Goal: Information Seeking & Learning: Understand process/instructions

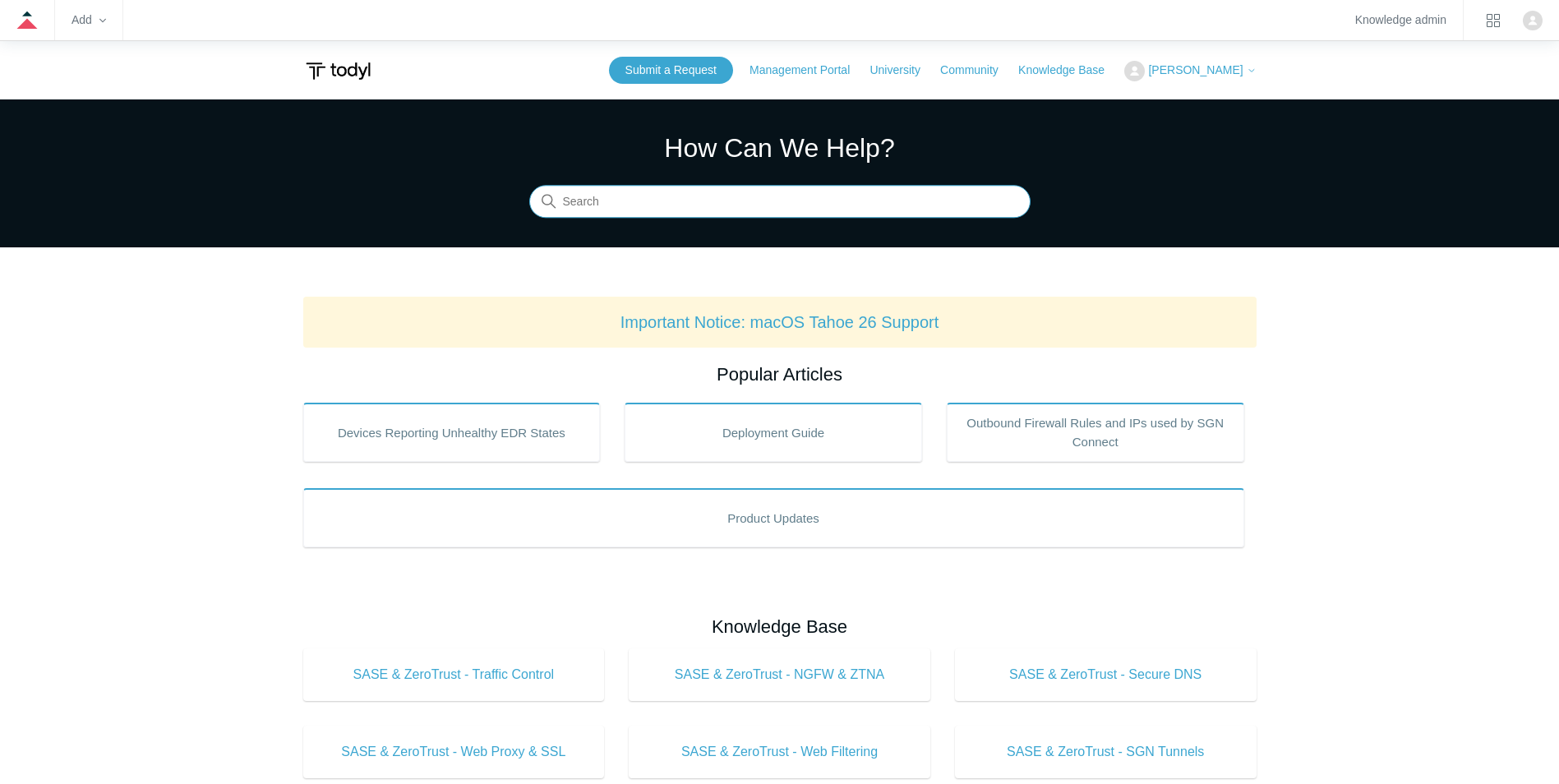
click at [600, 206] on input "Search" at bounding box center [780, 201] width 501 height 33
type input "intune"
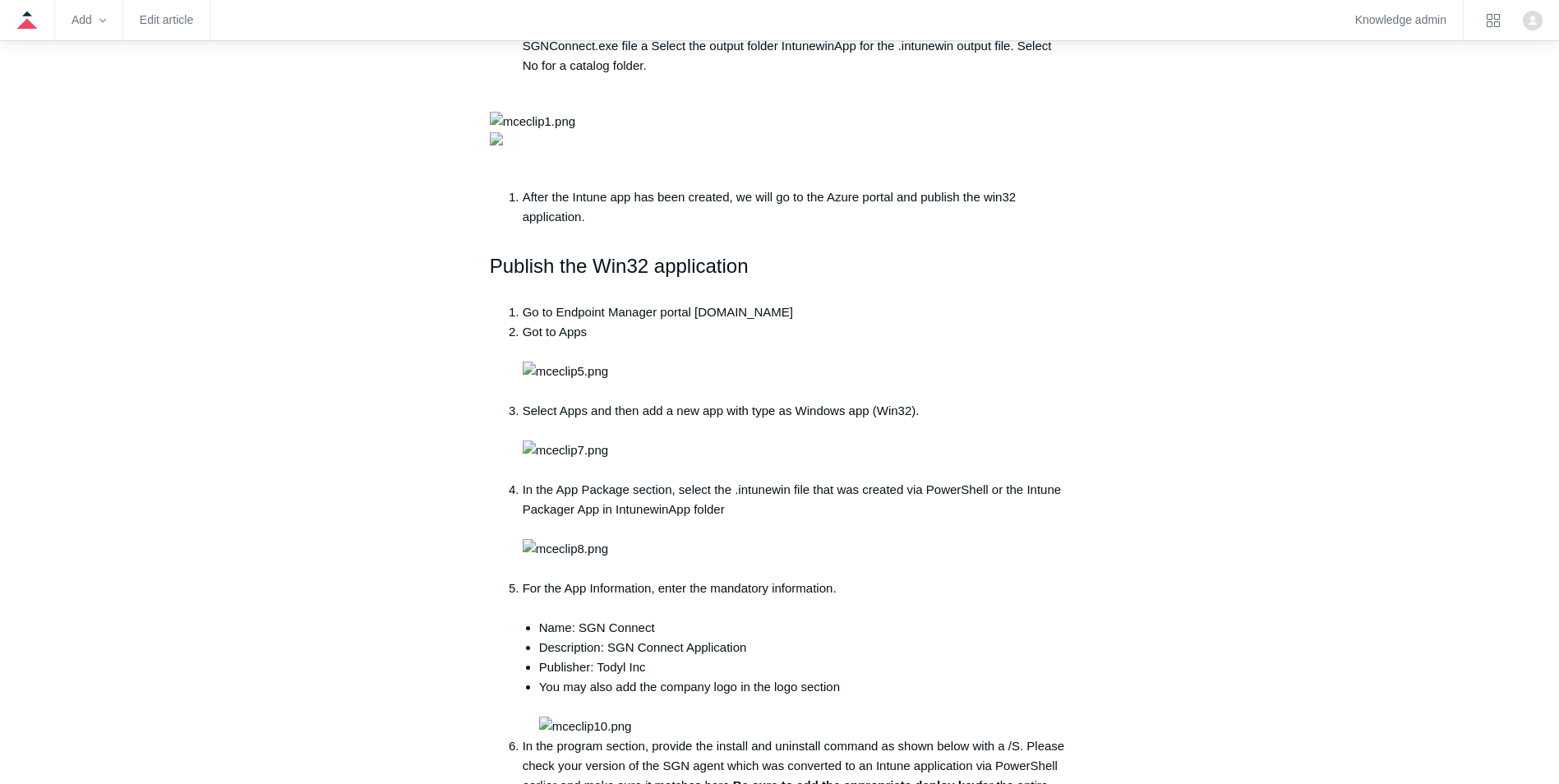
scroll to position [1068, 0]
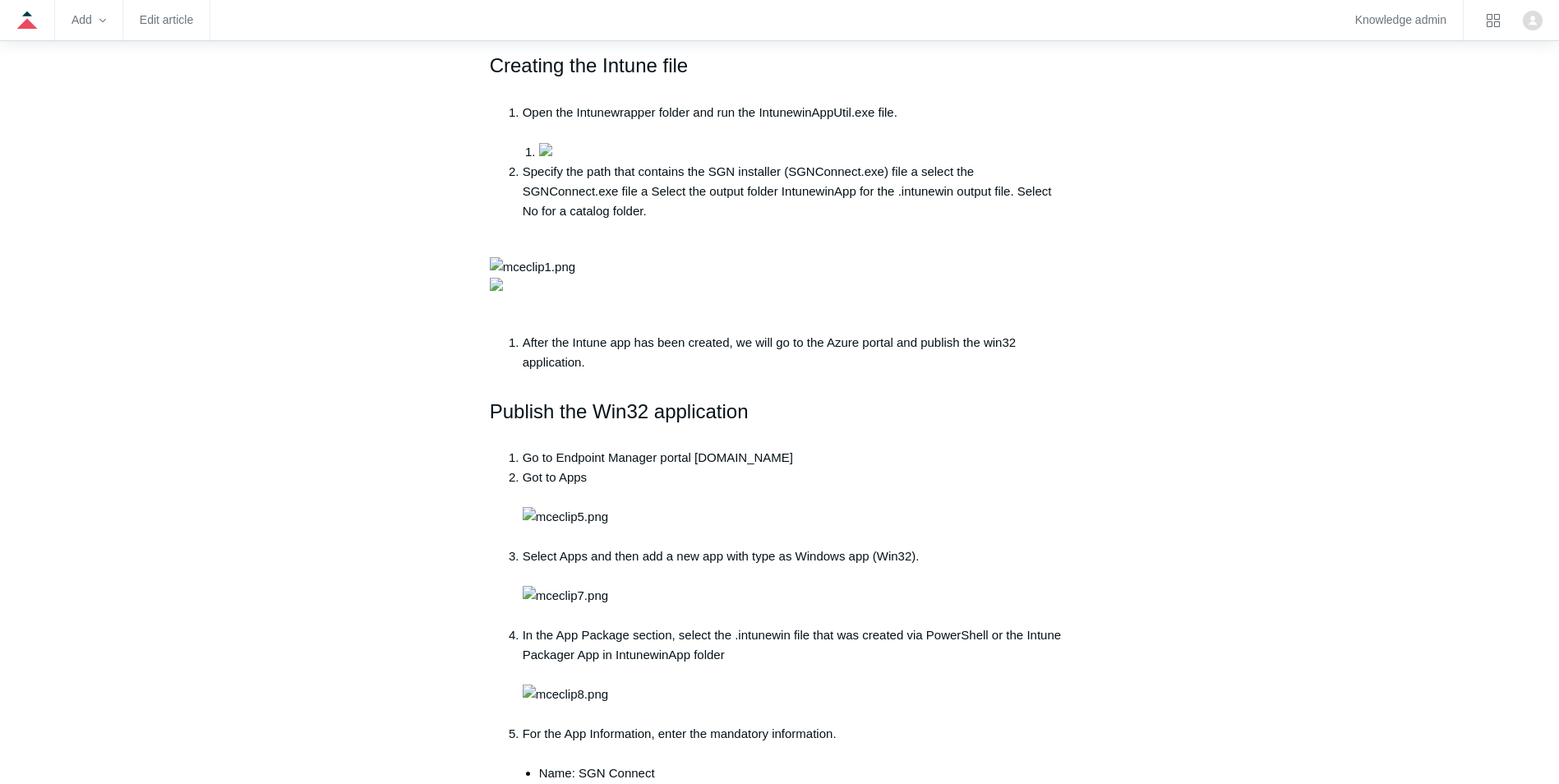
click at [338, 498] on aside "Articles in this section macOS Firewall Management Deploy Todyl Using NinjaRMM …" at bounding box center [384, 669] width 161 height 3095
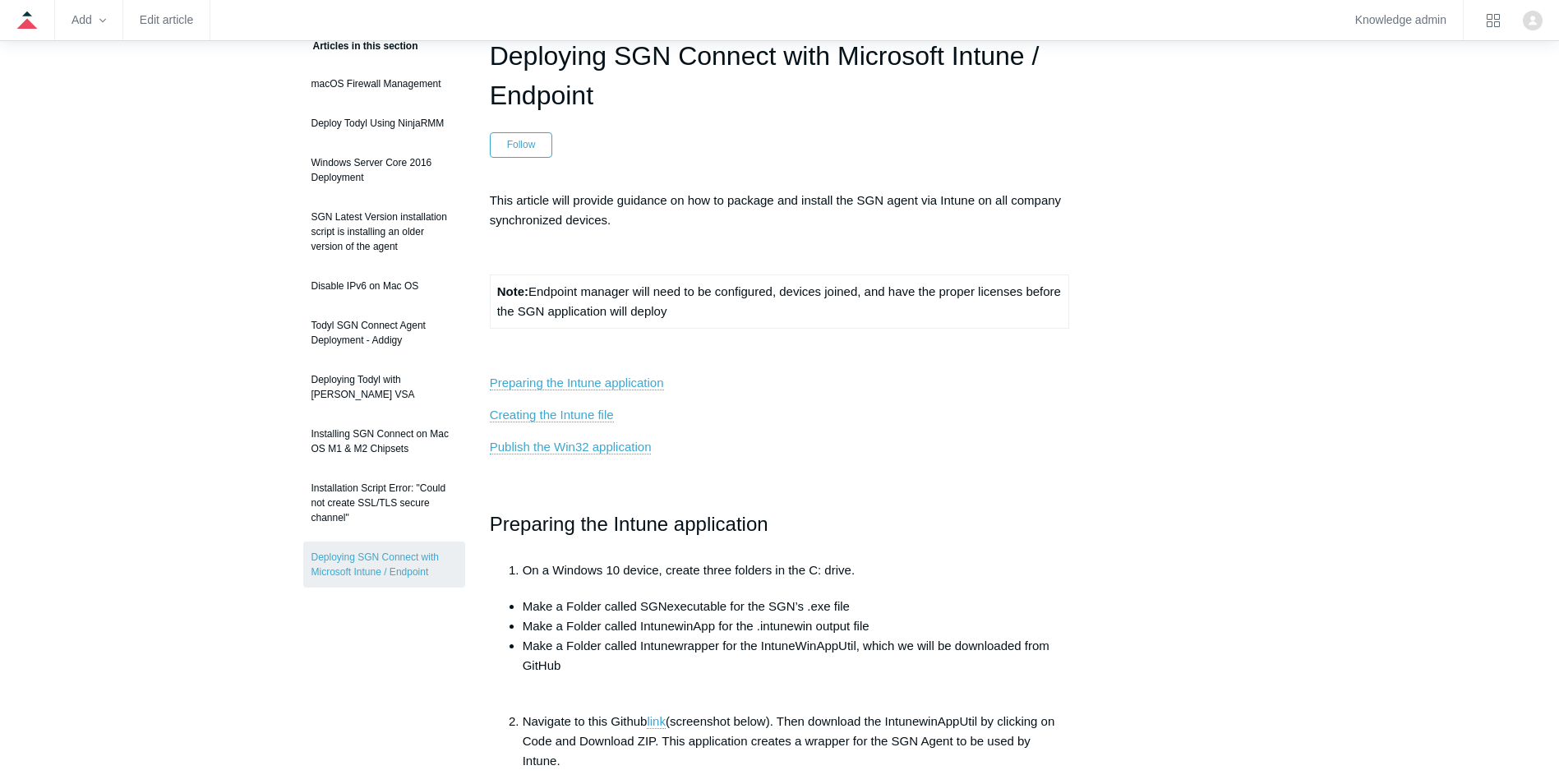
scroll to position [0, 0]
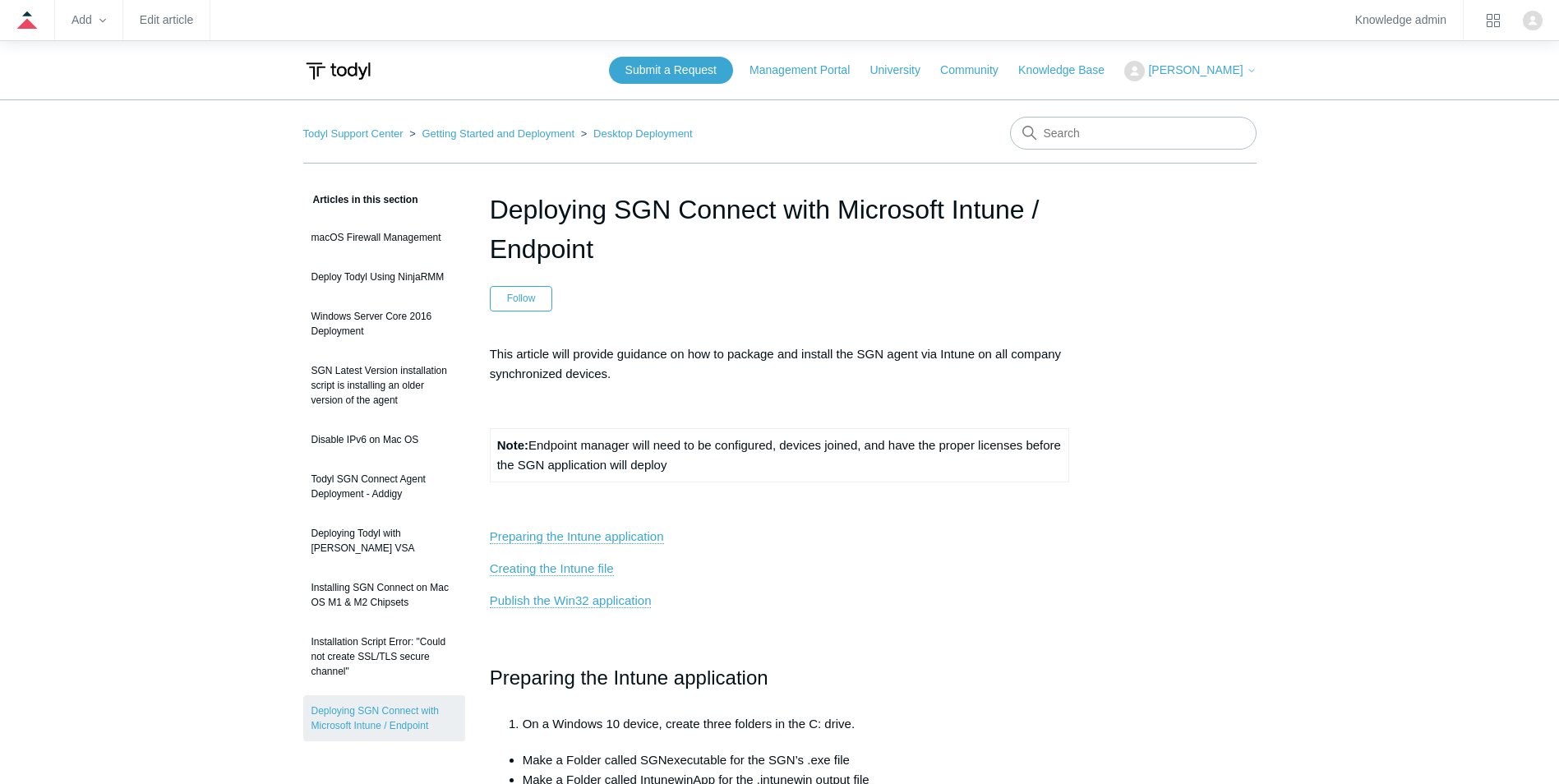
drag, startPoint x: 499, startPoint y: 220, endPoint x: 959, endPoint y: 243, distance: 460.6
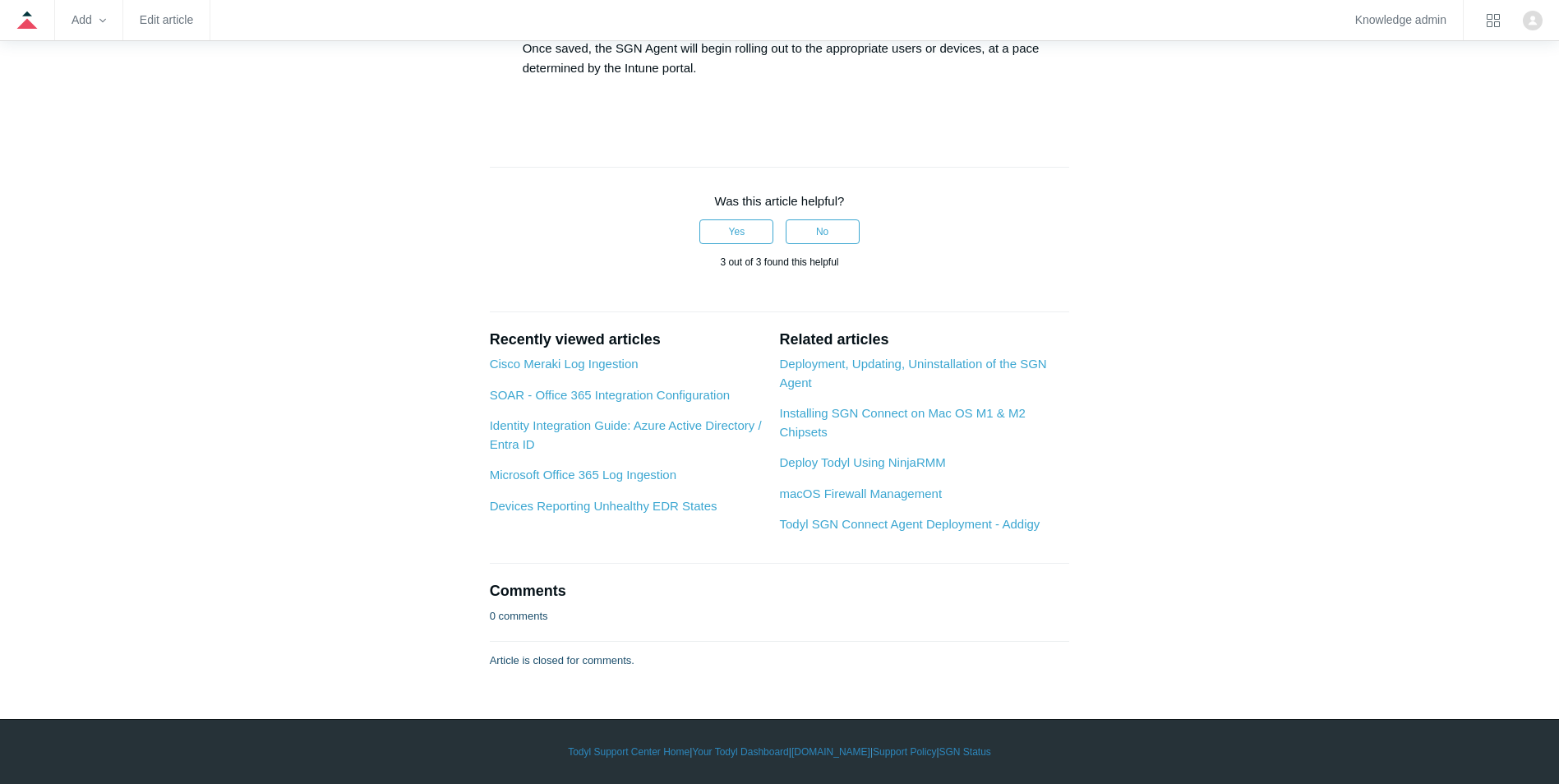
scroll to position [3614, 0]
drag, startPoint x: 536, startPoint y: 398, endPoint x: 718, endPoint y: 394, distance: 182.0
drag, startPoint x: 718, startPoint y: 394, endPoint x: 638, endPoint y: 394, distance: 80.0
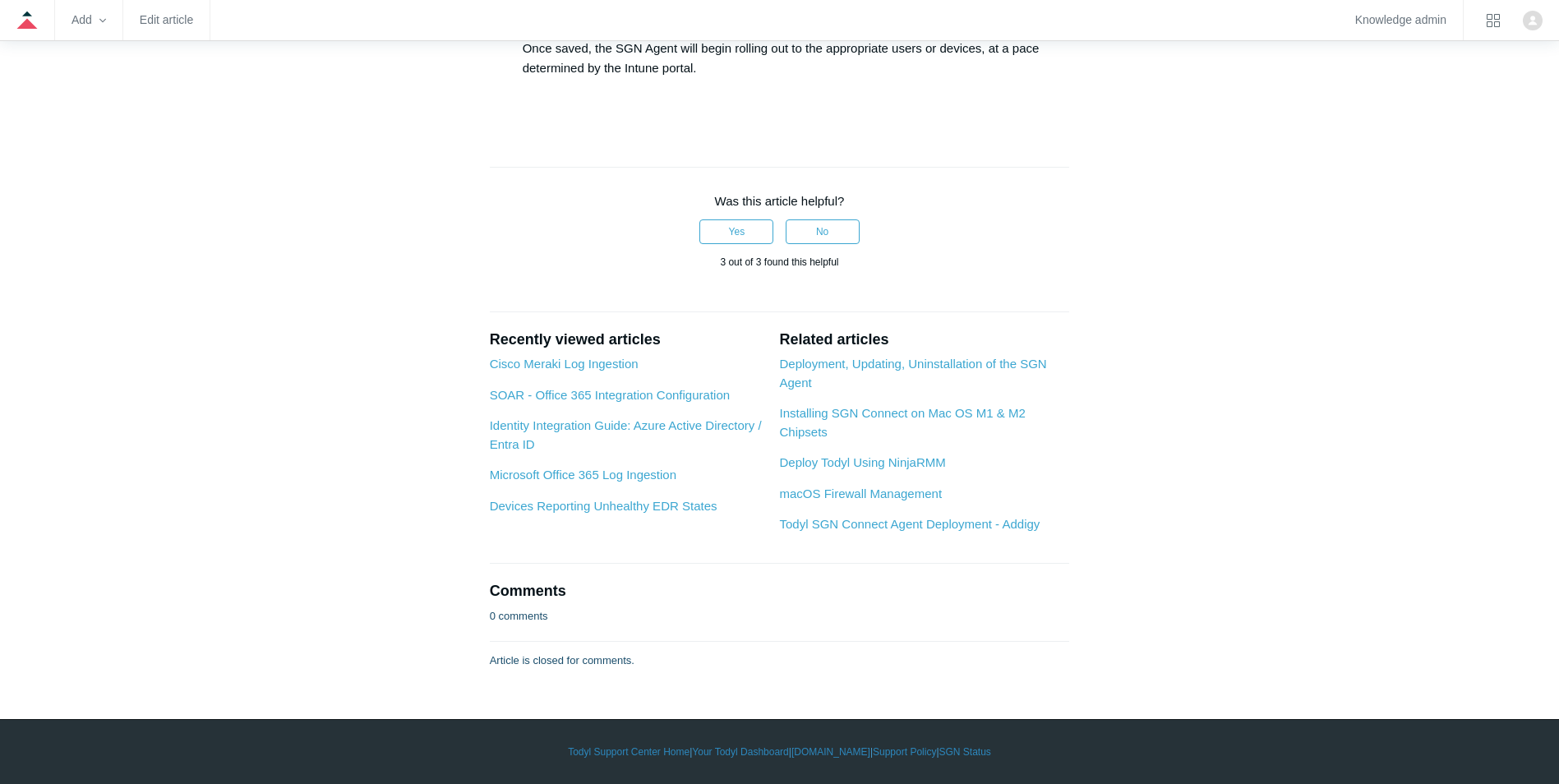
drag, startPoint x: 638, startPoint y: 394, endPoint x: 753, endPoint y: 394, distance: 115.0
drag, startPoint x: 753, startPoint y: 394, endPoint x: 1069, endPoint y: 389, distance: 316.0
